Goal: Task Accomplishment & Management: Use online tool/utility

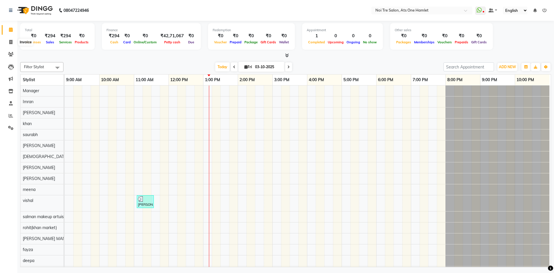
scroll to position [8, 0]
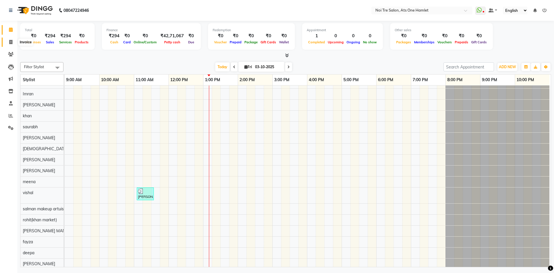
click at [7, 40] on span at bounding box center [11, 42] width 10 height 7
select select "service"
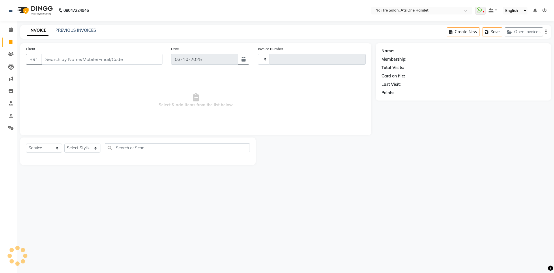
type input "3249"
select select "5096"
click at [87, 148] on select "Select Stylist" at bounding box center [82, 147] width 36 height 9
click at [74, 145] on select "Select Stylist [PERSON_NAME] [PERSON_NAME] [PERSON_NAME] [PERSON_NAME] 104 [PER…" at bounding box center [84, 147] width 40 height 9
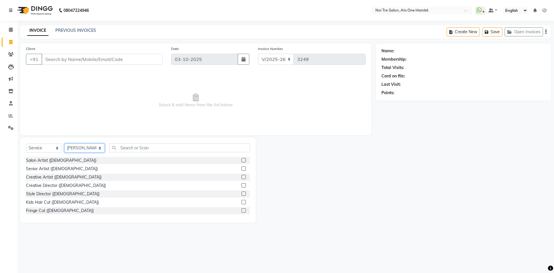
select select "32220"
click at [142, 154] on div "Select Service Product Membership Package Voucher Prepaid Gift Card Select Styl…" at bounding box center [138, 150] width 224 height 14
click at [143, 150] on input "text" at bounding box center [179, 147] width 141 height 9
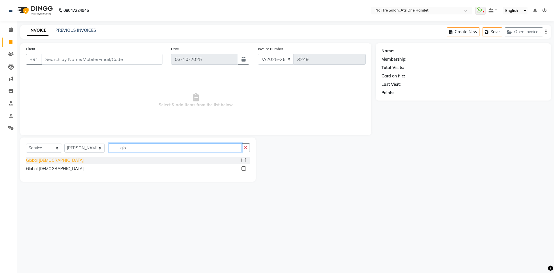
type input "glo"
click at [40, 159] on div "Global [DEMOGRAPHIC_DATA]" at bounding box center [55, 160] width 58 height 6
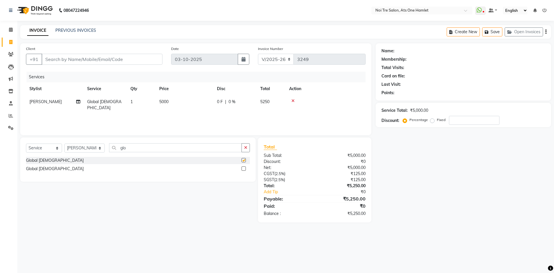
checkbox input "false"
click at [419, 195] on div "Name: Membership: Total Visits: Card on file: Last Visit: Points: Service Total…" at bounding box center [466, 132] width 180 height 179
click at [100, 62] on input "Client" at bounding box center [102, 59] width 121 height 11
click at [98, 59] on input "Client" at bounding box center [102, 59] width 121 height 11
click at [76, 62] on input "Client" at bounding box center [102, 59] width 121 height 11
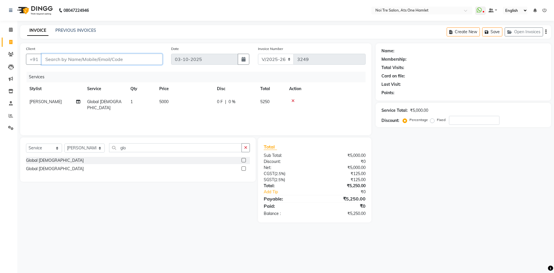
type input "9"
type input "0"
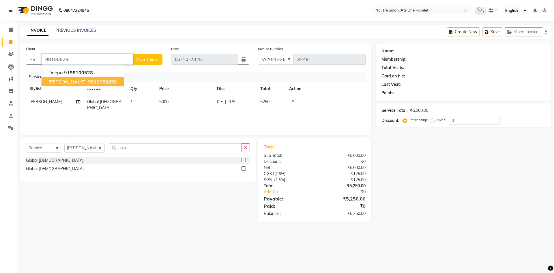
click at [105, 85] on button "[PERSON_NAME] 98100528 58" at bounding box center [83, 81] width 82 height 9
type input "9810052858"
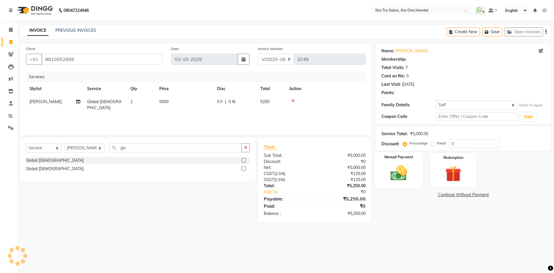
click at [400, 167] on img at bounding box center [398, 172] width 27 height 19
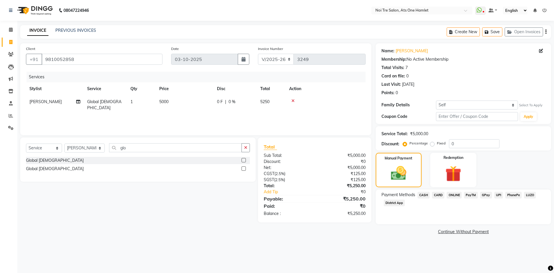
click at [435, 192] on span "CARD" at bounding box center [438, 195] width 12 height 7
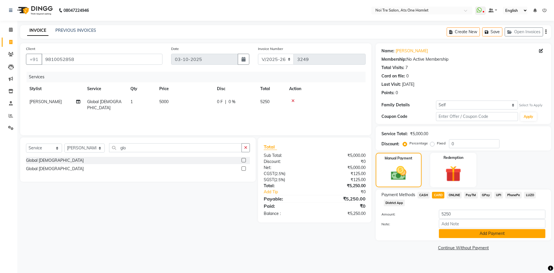
click at [454, 234] on button "Add Payment" at bounding box center [492, 233] width 107 height 9
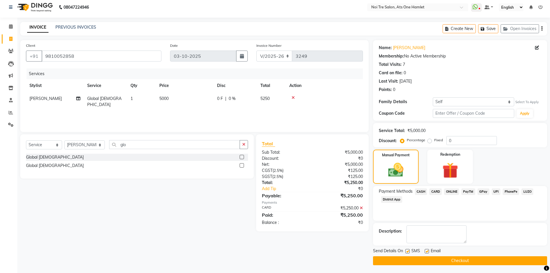
scroll to position [4, 0]
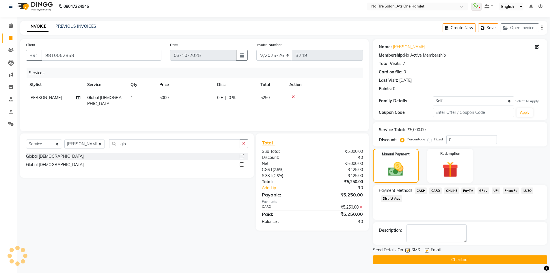
click at [453, 257] on button "Checkout" at bounding box center [460, 259] width 174 height 9
